Goal: Complete application form: Complete application form

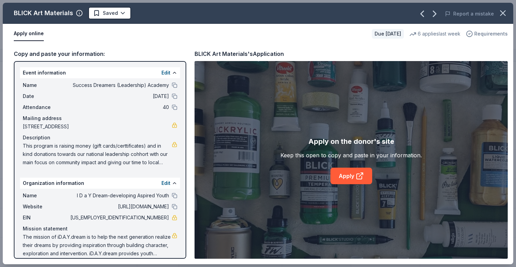
scroll to position [202, 0]
click at [506, 12] on icon "button" at bounding box center [503, 13] width 10 height 10
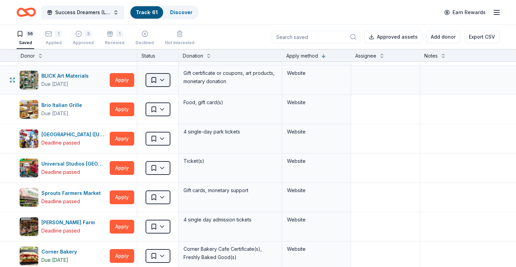
click at [161, 81] on html "Success Dreamers (Leadership) Academy Track · 61 Discover Earn Rewards 56 Saved…" at bounding box center [258, 133] width 516 height 267
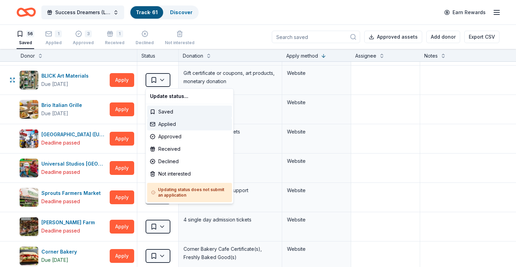
click at [170, 125] on div "Applied" at bounding box center [189, 124] width 85 height 12
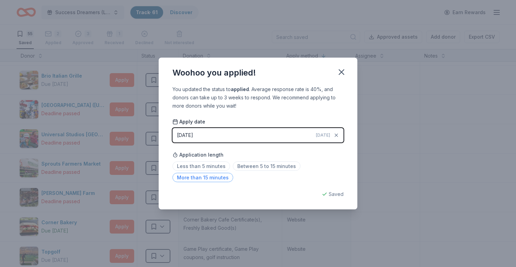
click at [204, 177] on span "More than 15 minutes" at bounding box center [203, 177] width 61 height 9
click at [380, 62] on div "Woohoo you applied! You updated the status to applied . Average response rate i…" at bounding box center [258, 133] width 516 height 267
click at [338, 68] on icon "button" at bounding box center [342, 72] width 10 height 10
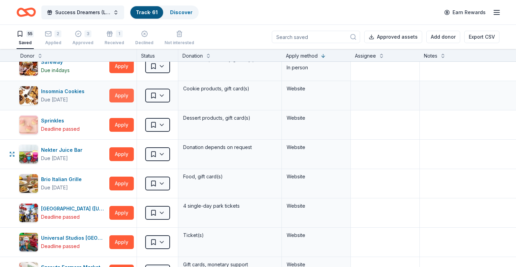
scroll to position [95, 0]
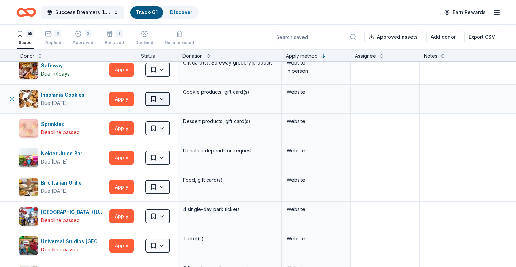
click at [163, 100] on html "Success Dreamers (Leadership) Academy Track · 61 Discover Earn Rewards 55 Saved…" at bounding box center [258, 133] width 516 height 267
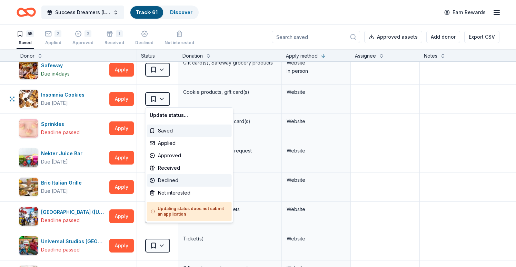
click at [173, 185] on div "Declined" at bounding box center [189, 180] width 85 height 12
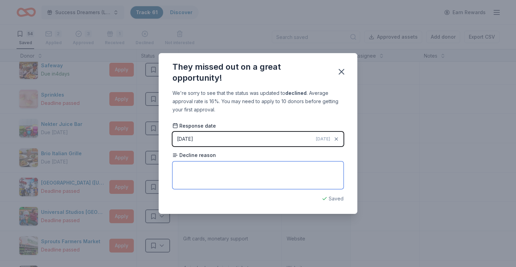
click at [239, 177] on textarea at bounding box center [258, 175] width 171 height 28
click at [343, 69] on icon "button" at bounding box center [342, 72] width 10 height 10
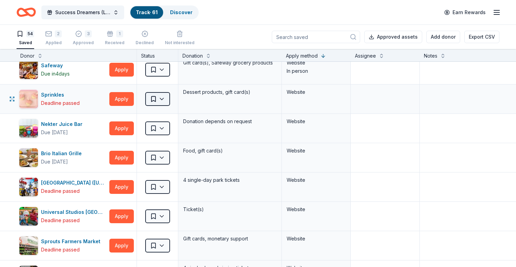
click at [161, 100] on html "Success Dreamers (Leadership) Academy Track · 61 Discover Earn Rewards 54 Saved…" at bounding box center [258, 133] width 516 height 267
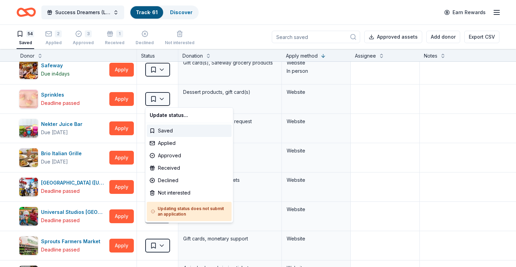
click at [178, 79] on html "Success Dreamers (Leadership) Academy Track · 61 Discover Earn Rewards 54 Saved…" at bounding box center [258, 133] width 516 height 267
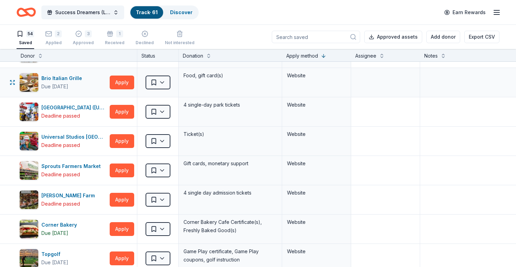
scroll to position [170, 0]
click at [119, 81] on button "Apply" at bounding box center [122, 82] width 24 height 14
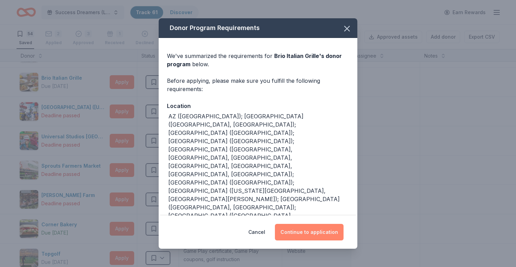
click at [322, 224] on button "Continue to application" at bounding box center [309, 232] width 69 height 17
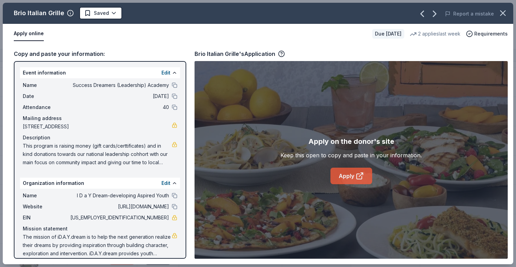
click at [357, 175] on icon at bounding box center [360, 176] width 8 height 8
click at [503, 16] on icon "button" at bounding box center [503, 13] width 10 height 10
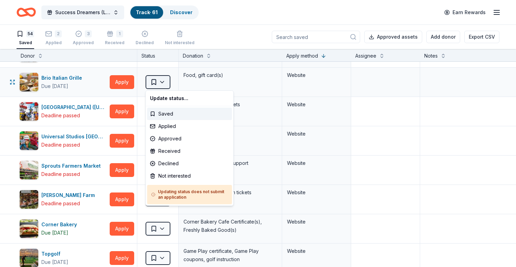
click at [162, 81] on html "Success Dreamers (Leadership) Academy Track · 61 Discover Earn Rewards 54 Saved…" at bounding box center [258, 133] width 516 height 267
click at [173, 128] on div "Applied" at bounding box center [189, 126] width 85 height 12
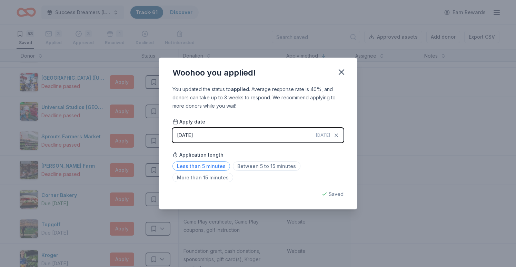
click at [205, 166] on span "Less than 5 minutes" at bounding box center [202, 165] width 58 height 9
click at [342, 73] on icon "button" at bounding box center [342, 72] width 10 height 10
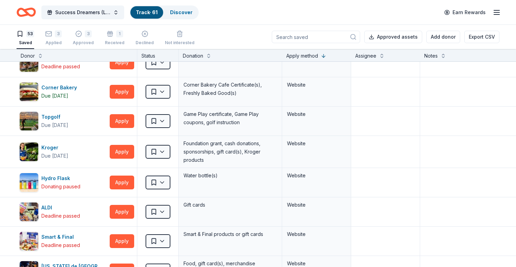
scroll to position [289, 0]
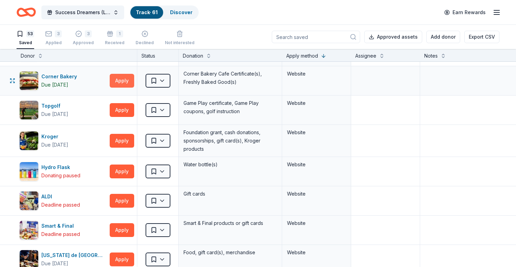
click at [124, 81] on button "Apply" at bounding box center [122, 81] width 24 height 14
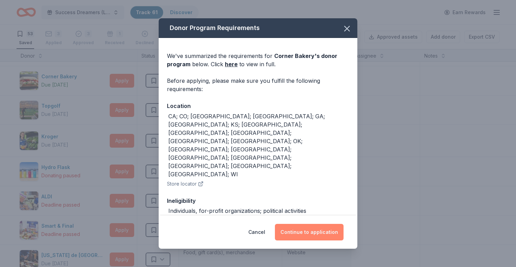
click at [321, 232] on button "Continue to application" at bounding box center [309, 232] width 69 height 17
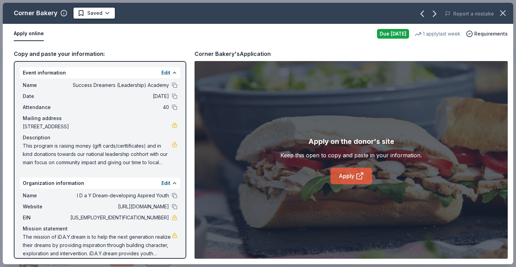
click at [348, 176] on link "Apply" at bounding box center [352, 176] width 42 height 17
click at [506, 14] on icon "button" at bounding box center [503, 13] width 10 height 10
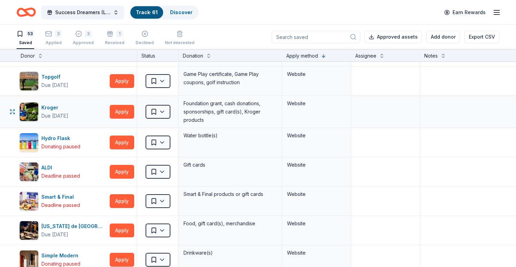
scroll to position [325, 0]
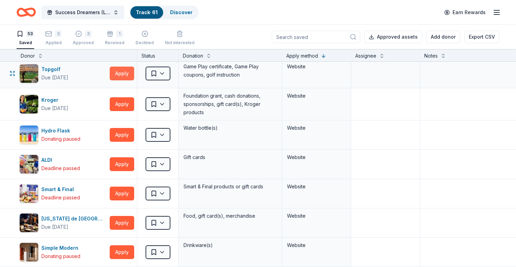
click at [120, 75] on button "Apply" at bounding box center [122, 74] width 24 height 14
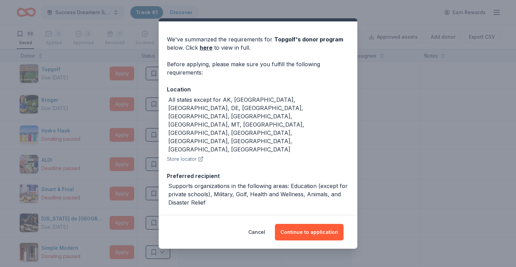
scroll to position [8, 0]
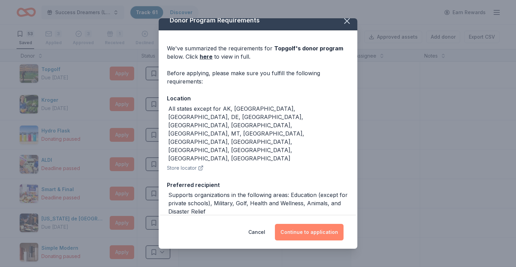
click at [302, 233] on button "Continue to application" at bounding box center [309, 232] width 69 height 17
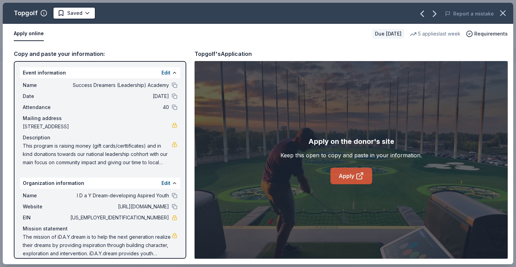
click at [356, 175] on icon at bounding box center [360, 176] width 8 height 8
click at [501, 16] on icon "button" at bounding box center [503, 13] width 10 height 10
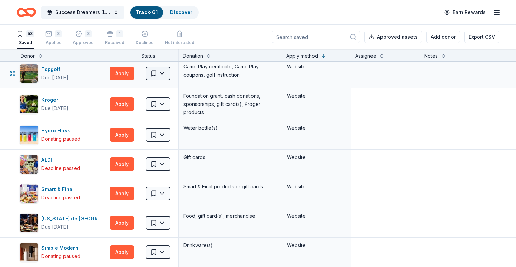
click at [162, 73] on html "Success Dreamers (Leadership) Academy Track · 61 Discover Earn Rewards 53 Saved…" at bounding box center [258, 133] width 516 height 267
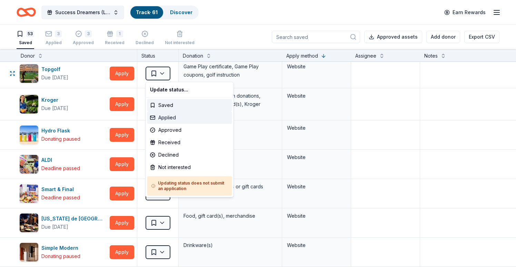
click at [163, 117] on div "Applied" at bounding box center [189, 117] width 85 height 12
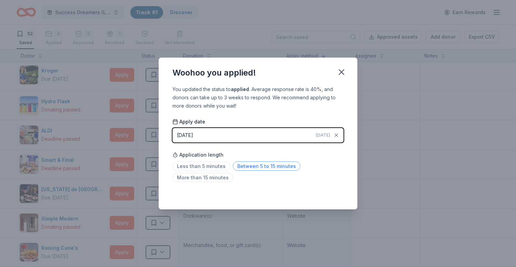
click at [252, 165] on span "Between 5 to 15 minutes" at bounding box center [267, 165] width 68 height 9
click at [342, 71] on icon "button" at bounding box center [342, 72] width 10 height 10
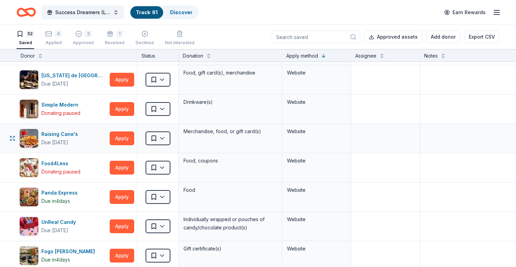
scroll to position [445, 0]
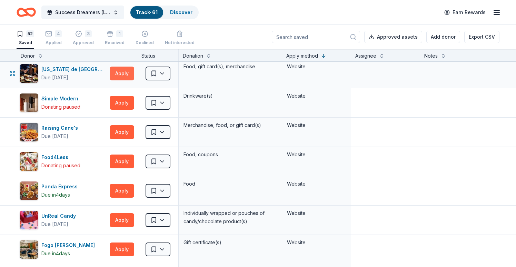
click at [128, 70] on button "Apply" at bounding box center [122, 74] width 24 height 14
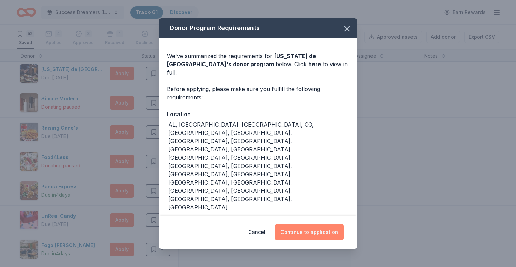
click at [318, 224] on button "Continue to application" at bounding box center [309, 232] width 69 height 17
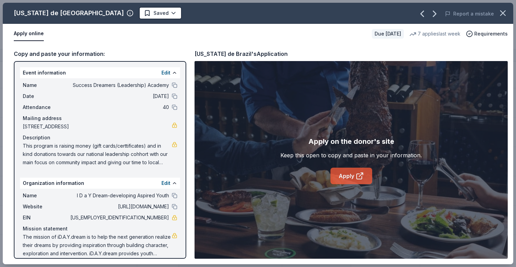
click at [353, 174] on link "Apply" at bounding box center [352, 176] width 42 height 17
click at [505, 14] on icon "button" at bounding box center [503, 13] width 10 height 10
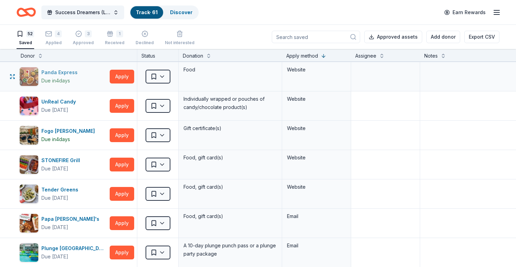
scroll to position [562, 0]
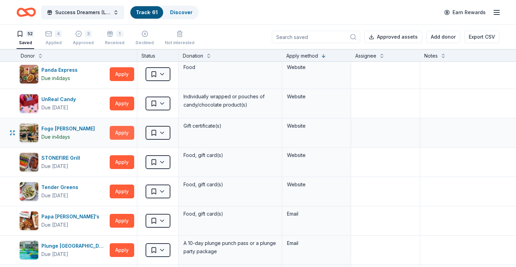
click at [128, 130] on button "Apply" at bounding box center [122, 133] width 24 height 14
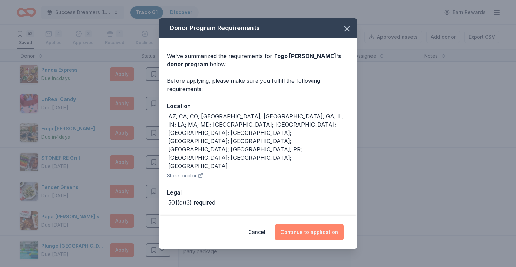
click at [315, 224] on button "Continue to application" at bounding box center [309, 232] width 69 height 17
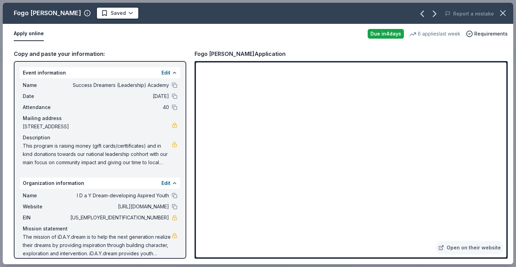
click at [24, 34] on button "Apply online" at bounding box center [29, 34] width 30 height 14
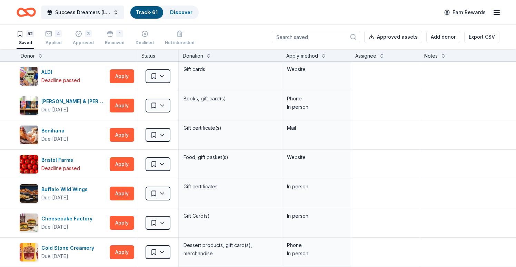
click at [321, 58] on div "Apply method" at bounding box center [316, 56] width 61 height 8
click at [323, 56] on button at bounding box center [324, 55] width 6 height 7
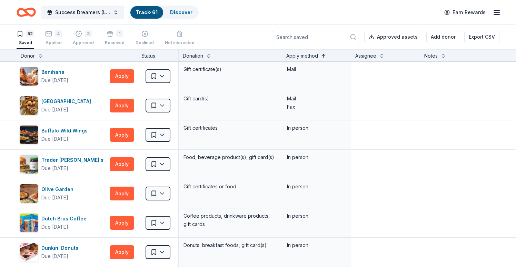
click at [323, 56] on button at bounding box center [324, 55] width 6 height 7
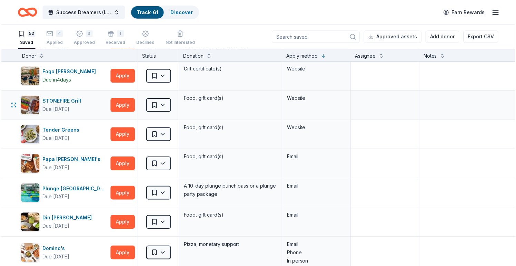
scroll to position [621, 0]
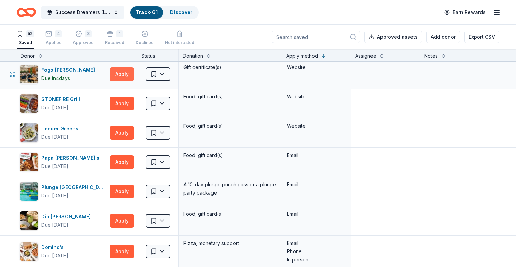
click at [127, 77] on button "Apply" at bounding box center [122, 74] width 24 height 14
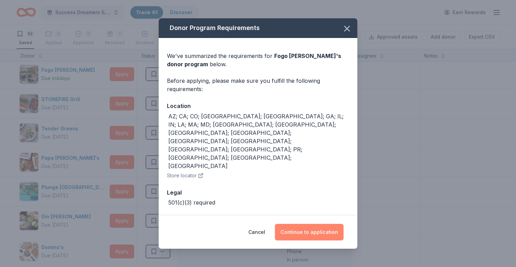
click at [311, 224] on button "Continue to application" at bounding box center [309, 232] width 69 height 17
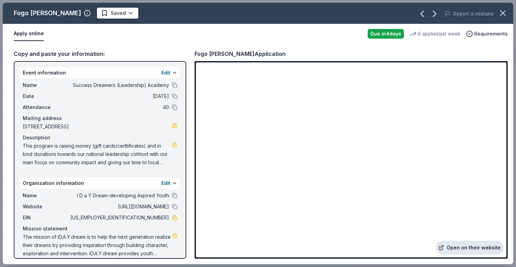
click at [471, 245] on link "Open on their website" at bounding box center [470, 248] width 68 height 14
click at [504, 12] on icon "button" at bounding box center [503, 13] width 5 height 5
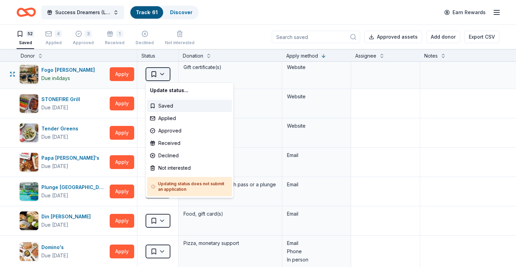
click at [156, 75] on html "Success Dreamers (Leadership) Academy Track · 61 Discover Earn Rewards 52 Saved…" at bounding box center [258, 133] width 516 height 267
click at [169, 116] on div "Applied" at bounding box center [189, 118] width 85 height 12
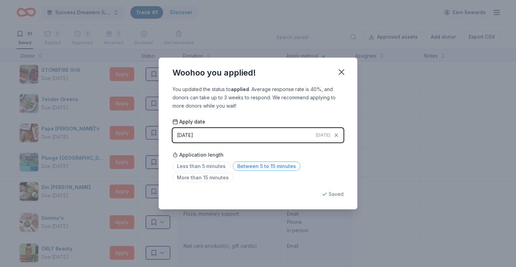
click at [267, 166] on span "Between 5 to 15 minutes" at bounding box center [267, 165] width 68 height 9
click at [341, 69] on icon "button" at bounding box center [342, 72] width 10 height 10
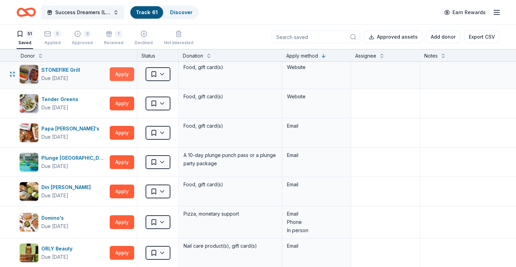
click at [120, 76] on button "Apply" at bounding box center [122, 74] width 24 height 14
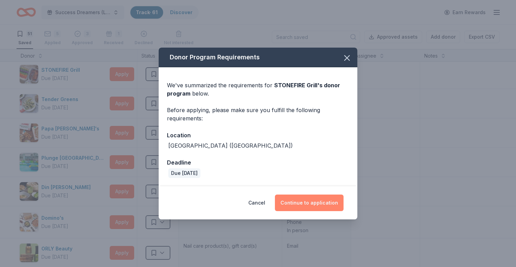
click at [300, 201] on button "Continue to application" at bounding box center [309, 203] width 69 height 17
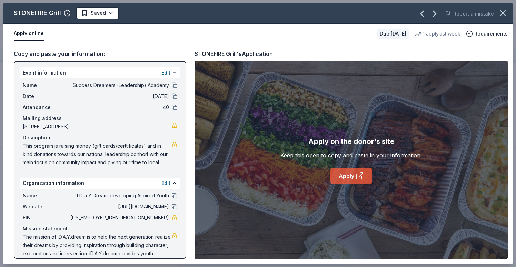
click at [347, 176] on link "Apply" at bounding box center [352, 176] width 42 height 17
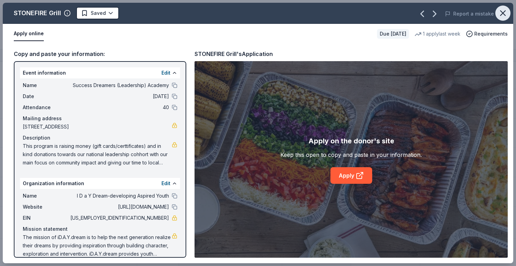
click at [500, 12] on icon "button" at bounding box center [503, 13] width 10 height 10
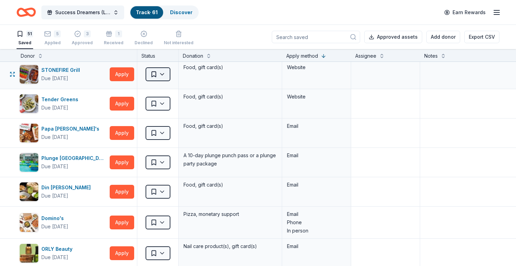
click at [164, 72] on html "Success Dreamers (Leadership) Academy Track · 61 Discover Earn Rewards 51 Saved…" at bounding box center [258, 133] width 516 height 266
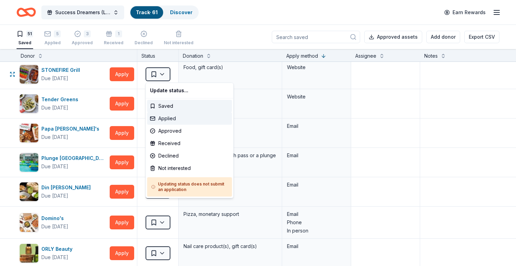
click at [185, 116] on div "Applied" at bounding box center [189, 118] width 85 height 12
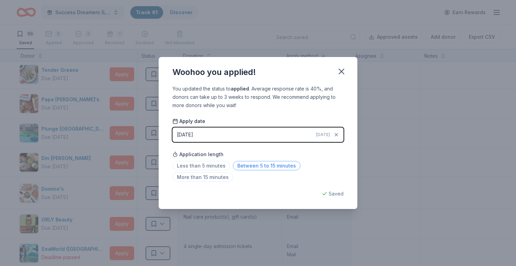
click at [244, 165] on span "Between 5 to 15 minutes" at bounding box center [267, 165] width 68 height 9
click at [339, 71] on icon "button" at bounding box center [342, 72] width 10 height 10
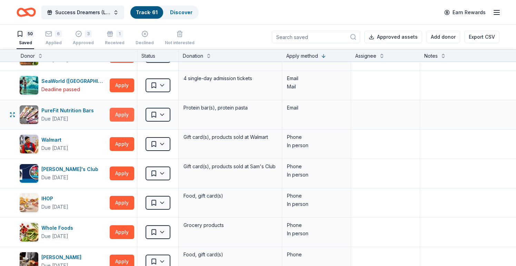
scroll to position [792, 0]
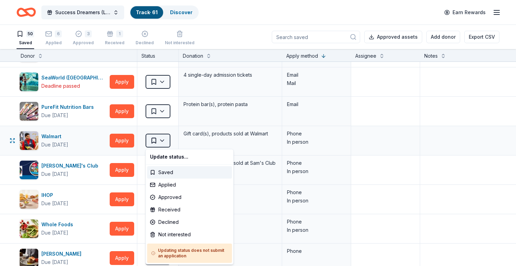
click at [162, 142] on html "Success Dreamers (Leadership) Academy Track · 61 Discover Earn Rewards 50 Saved…" at bounding box center [258, 133] width 516 height 266
click at [170, 187] on div "Applied" at bounding box center [189, 184] width 85 height 12
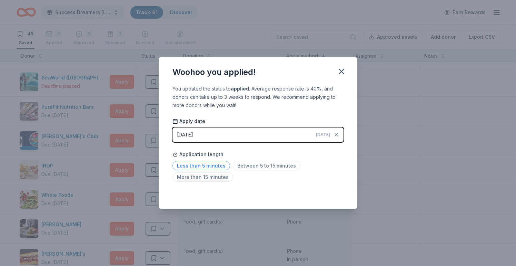
click at [217, 167] on span "Less than 5 minutes" at bounding box center [202, 165] width 58 height 9
click at [341, 69] on icon "button" at bounding box center [342, 72] width 10 height 10
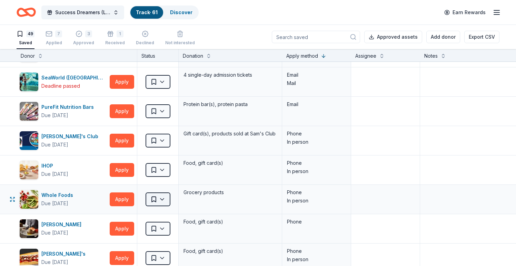
click at [163, 200] on html "Success Dreamers (Leadership) Academy Track · 61 Discover Earn Rewards 49 Saved…" at bounding box center [258, 133] width 516 height 266
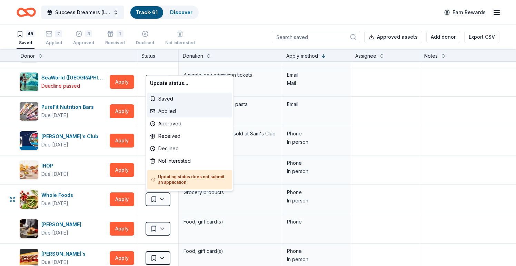
click at [180, 112] on div "Applied" at bounding box center [189, 111] width 85 height 12
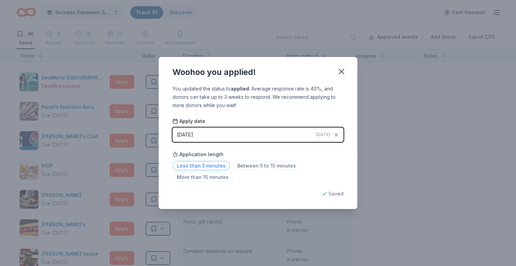
click at [216, 169] on span "Less than 5 minutes" at bounding box center [202, 165] width 58 height 9
click at [342, 72] on icon "button" at bounding box center [342, 72] width 10 height 10
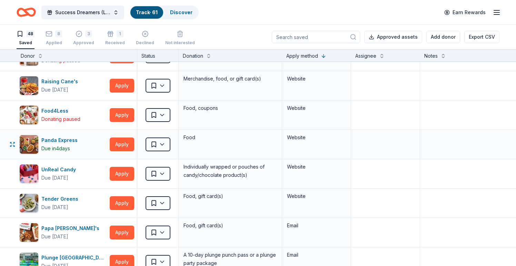
scroll to position [503, 0]
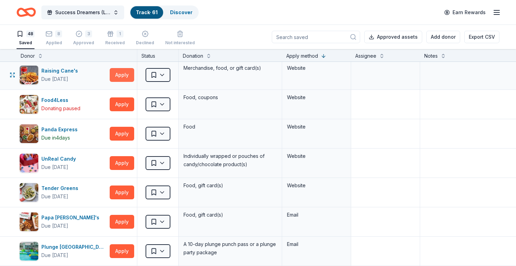
click at [121, 75] on button "Apply" at bounding box center [122, 75] width 24 height 14
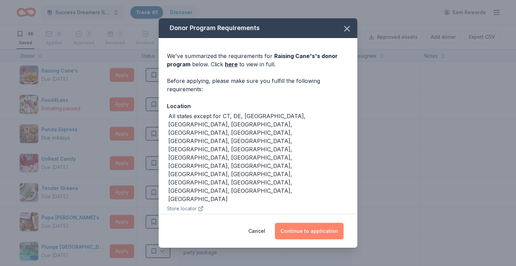
click at [300, 232] on button "Continue to application" at bounding box center [309, 231] width 69 height 17
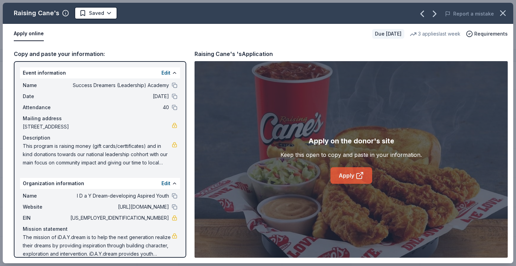
click at [351, 177] on link "Apply" at bounding box center [352, 175] width 42 height 17
click at [506, 10] on icon "button" at bounding box center [503, 13] width 10 height 10
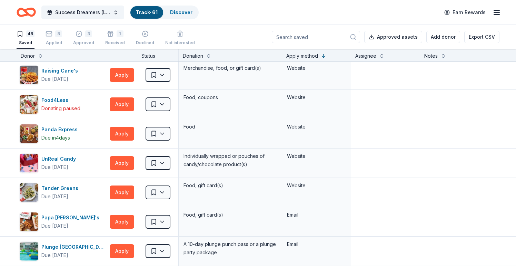
click at [506, 10] on div "Raising Cane's Saved Report a mistake Apply online Due [DATE] 3 applies last we…" at bounding box center [258, 133] width 516 height 266
click at [67, 128] on div "Panda Express" at bounding box center [60, 129] width 39 height 8
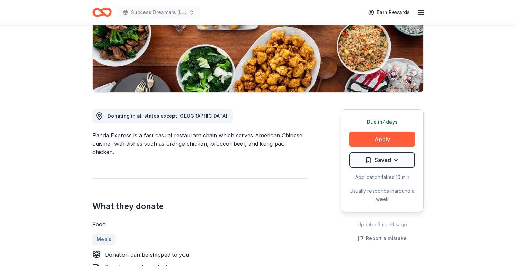
scroll to position [125, 0]
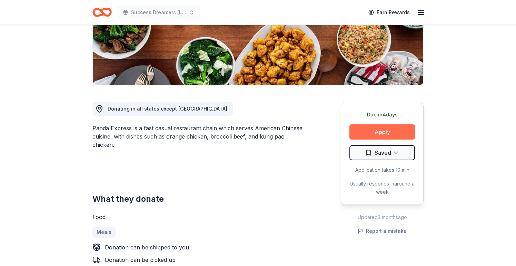
click at [389, 129] on button "Apply" at bounding box center [383, 131] width 66 height 15
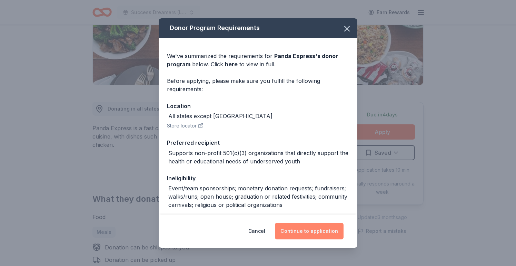
click at [314, 234] on button "Continue to application" at bounding box center [309, 231] width 69 height 17
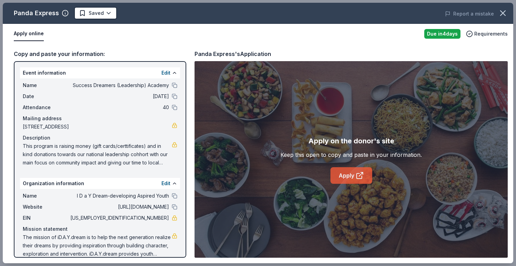
click at [353, 175] on link "Apply" at bounding box center [352, 175] width 42 height 17
